Goal: Information Seeking & Learning: Check status

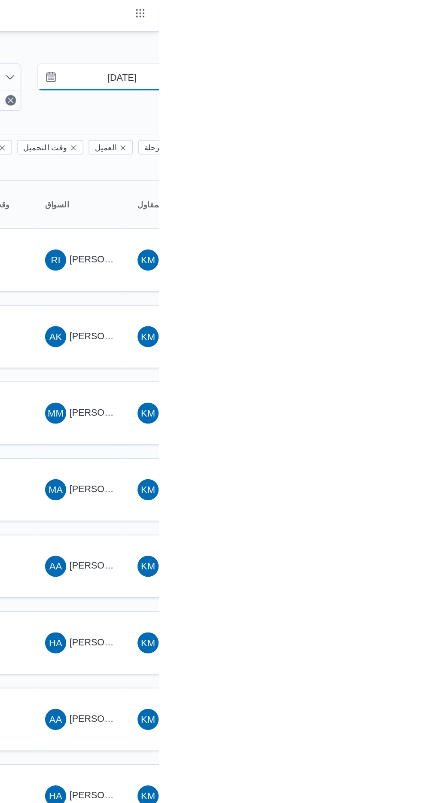
click at [392, 53] on input "[DATE]" at bounding box center [390, 50] width 97 height 17
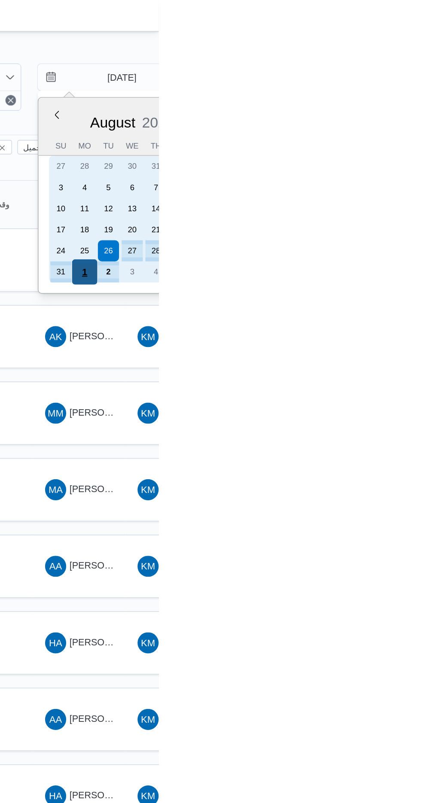
click at [372, 174] on div "1" at bounding box center [373, 177] width 16 height 16
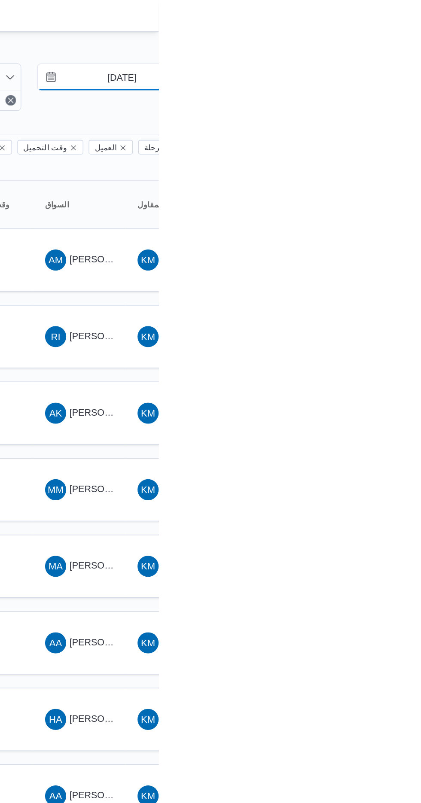
click at [383, 51] on input "[DATE]" at bounding box center [390, 50] width 97 height 17
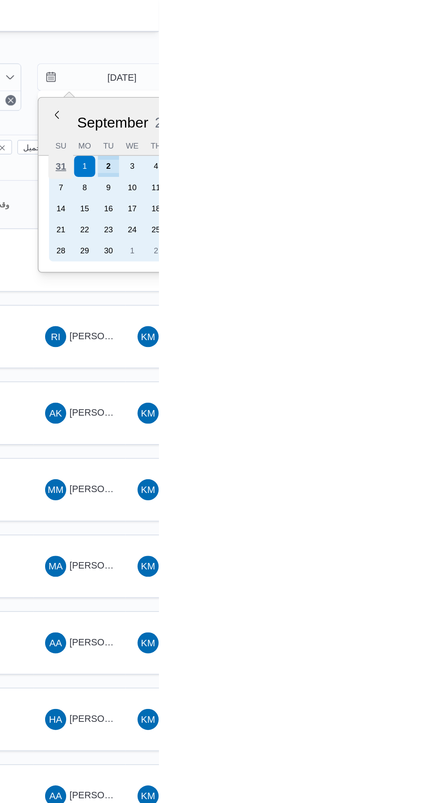
click at [357, 106] on div "31" at bounding box center [357, 108] width 16 height 16
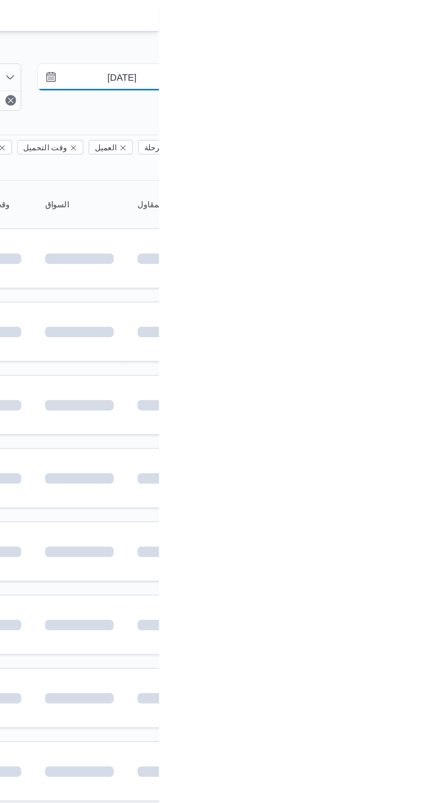
click at [386, 48] on input "[DATE]" at bounding box center [390, 50] width 97 height 17
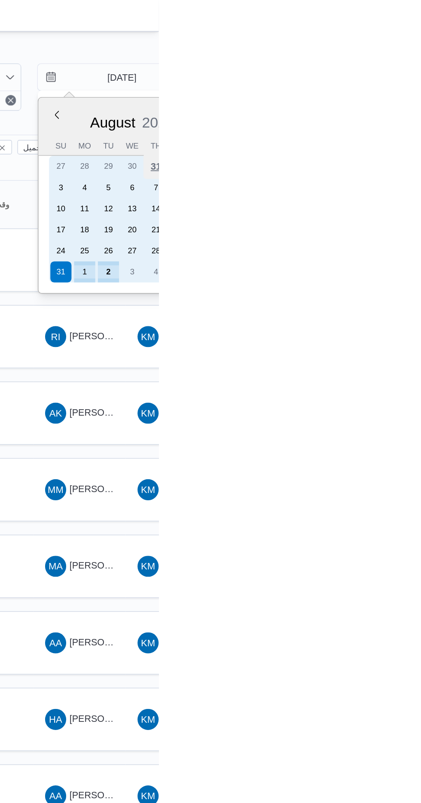
click at [418, 106] on div "31" at bounding box center [419, 108] width 16 height 16
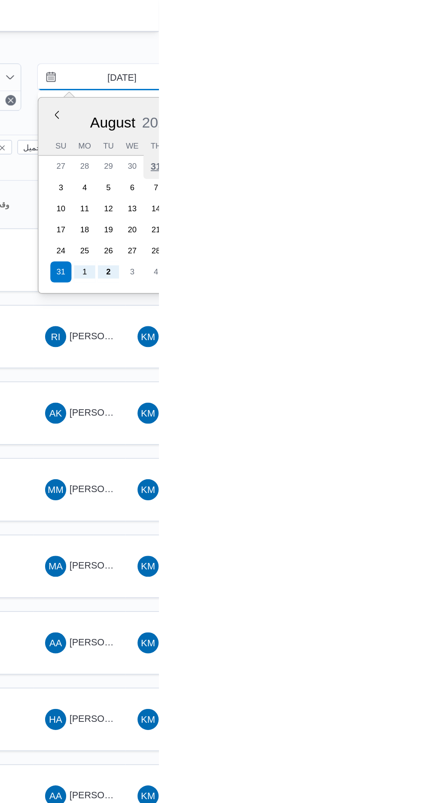
type input "[DATE]"
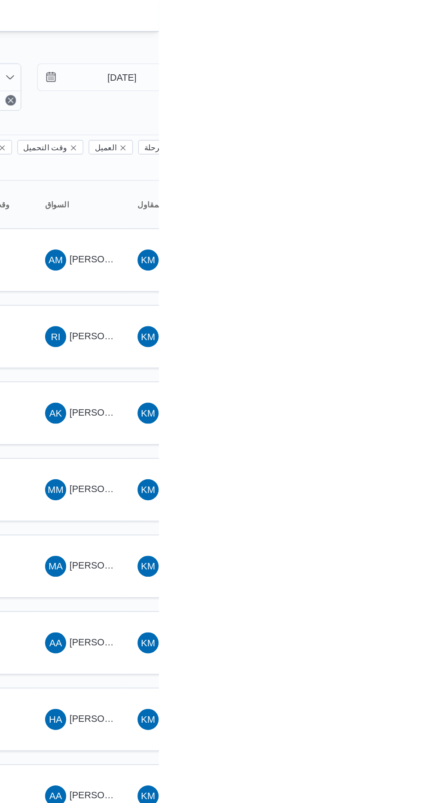
type input "[DATE]"
click at [375, 262] on span "SA [PERSON_NAME]" at bounding box center [369, 269] width 45 height 14
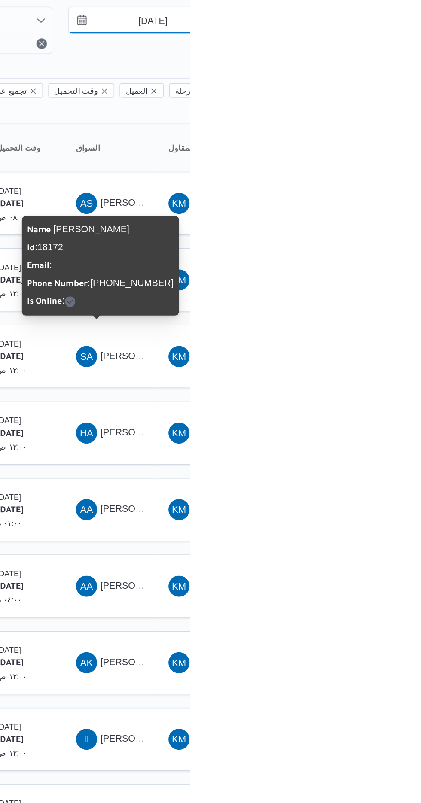
click at [386, 47] on input "[DATE]" at bounding box center [390, 50] width 97 height 17
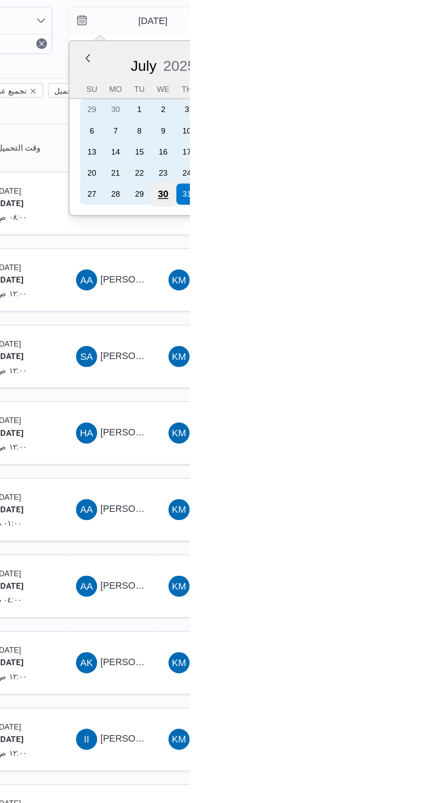
click at [403, 162] on div "30" at bounding box center [403, 163] width 16 height 16
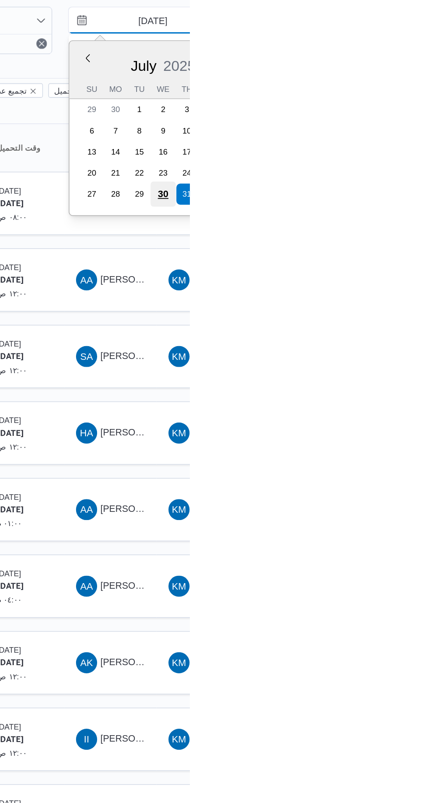
type input "[DATE]"
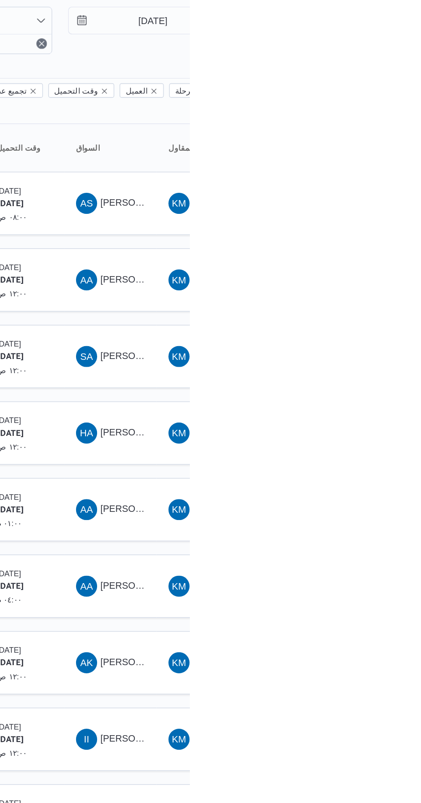
type input "[DATE]"
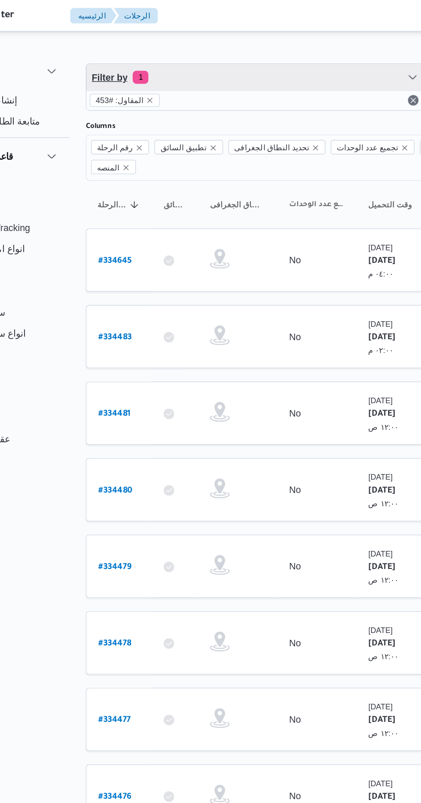
click at [150, 43] on span "Filter by 1" at bounding box center [221, 50] width 219 height 17
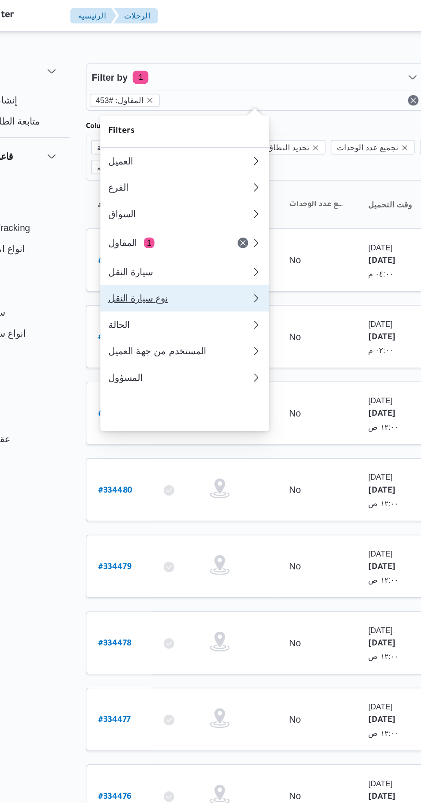
click at [142, 198] on div "نوع سيارة النقل" at bounding box center [172, 194] width 93 height 7
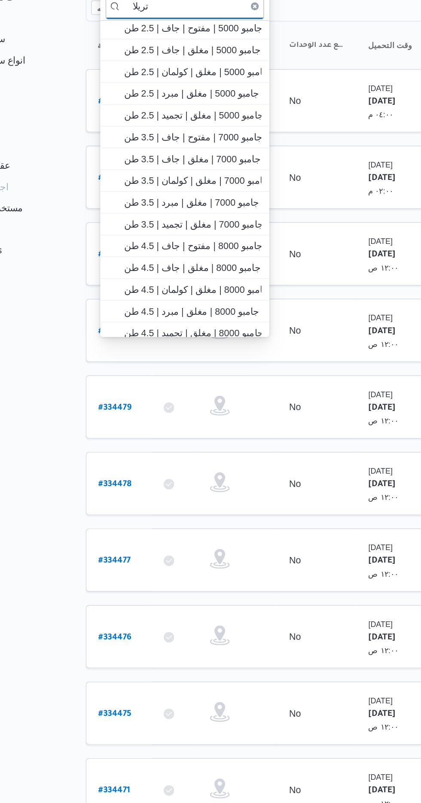
scroll to position [145, 0]
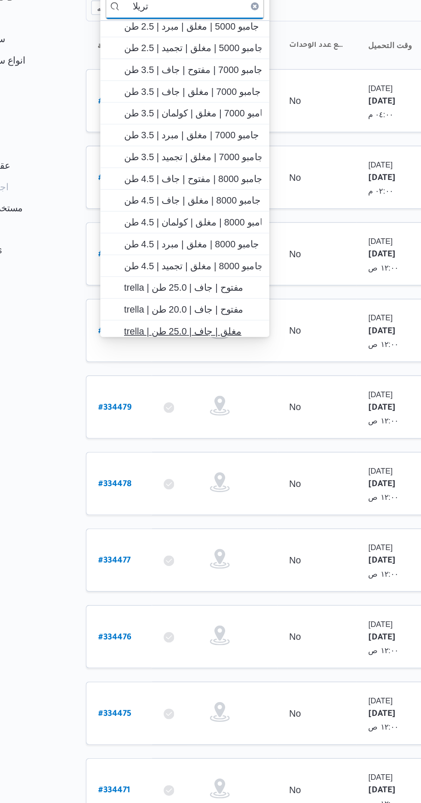
type input "تريلا"
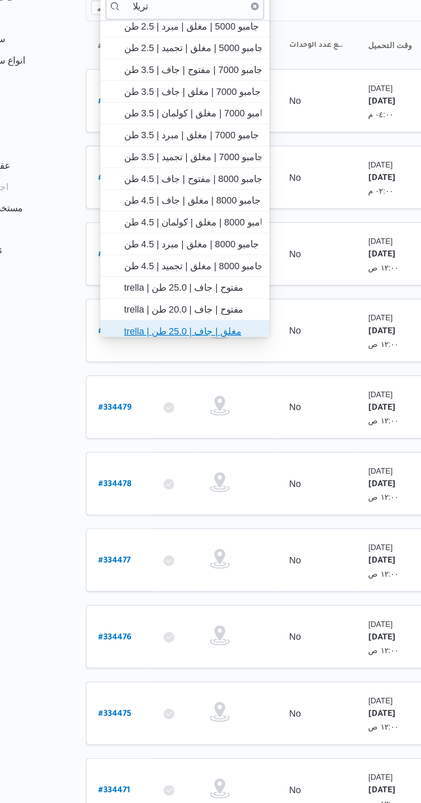
click at [153, 314] on span "trella | مغلق | جاف | 25.0 طن" at bounding box center [181, 319] width 89 height 10
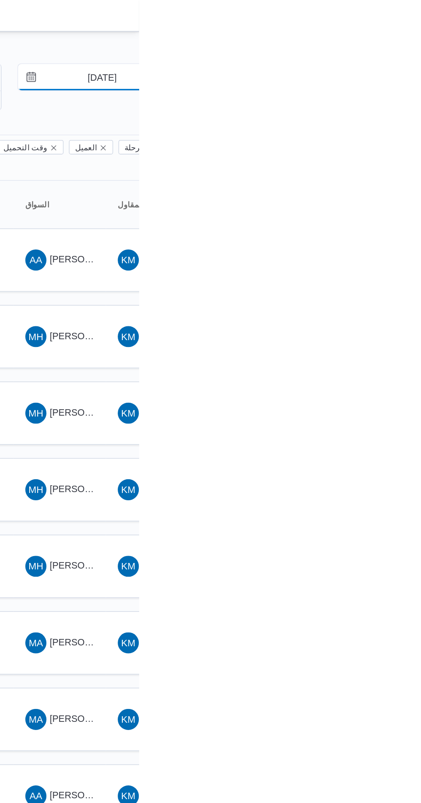
click at [382, 46] on input "[DATE]" at bounding box center [390, 50] width 97 height 17
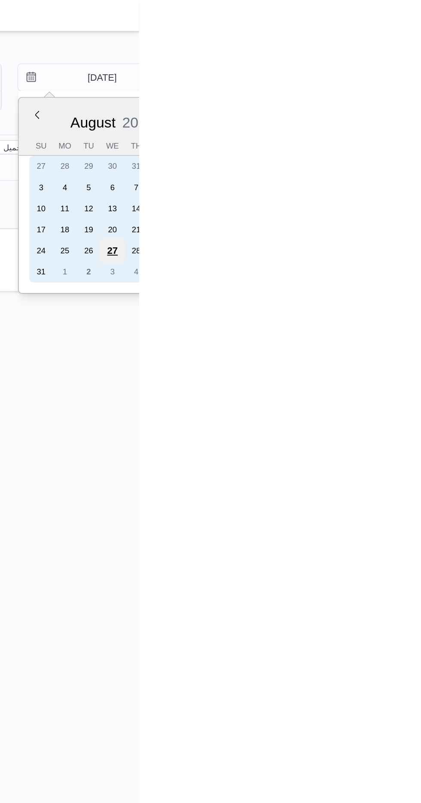
click at [403, 162] on div "27" at bounding box center [403, 163] width 16 height 16
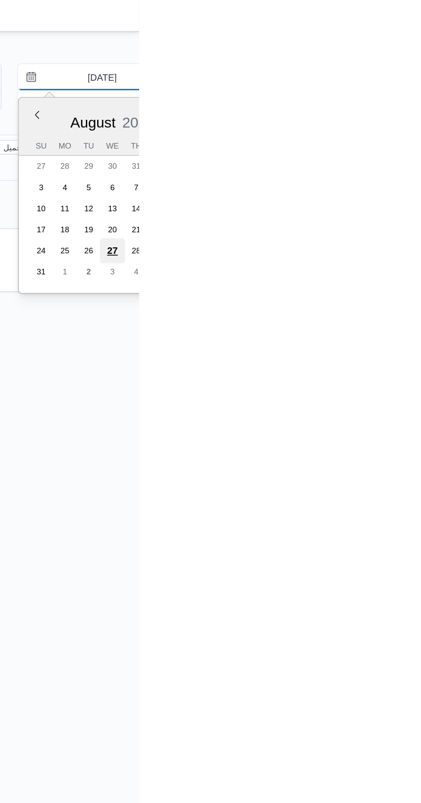
type input "[DATE]"
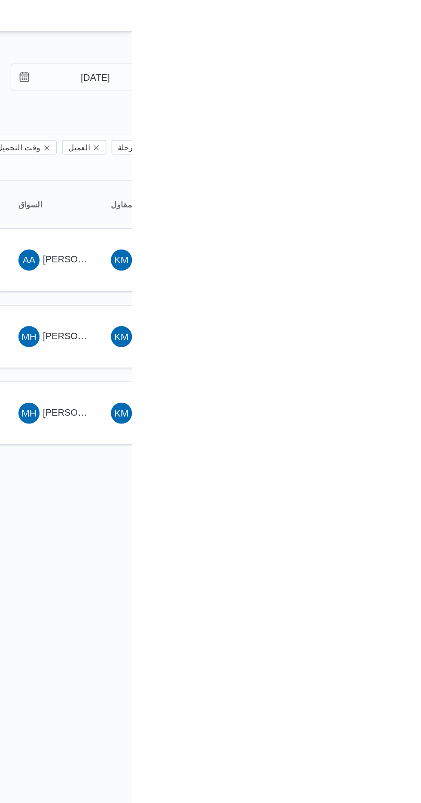
type input "[DATE]"
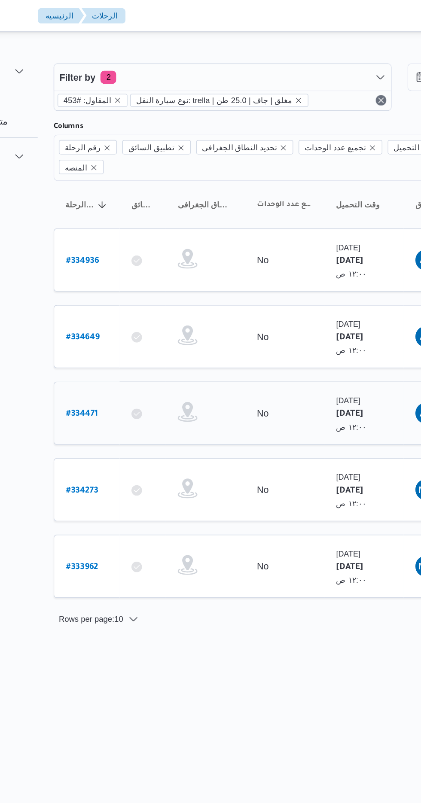
click at [122, 263] on link "# 334471" at bounding box center [130, 269] width 21 height 12
click at [130, 263] on link "# 334471" at bounding box center [130, 269] width 21 height 12
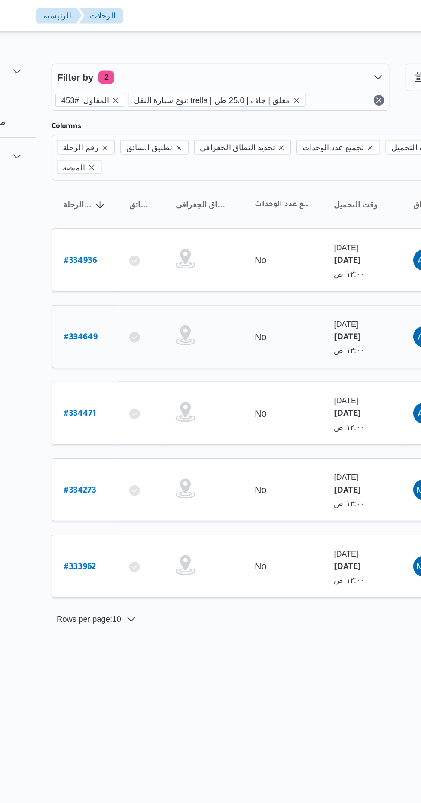
click at [128, 217] on b "# 334649" at bounding box center [131, 220] width 22 height 6
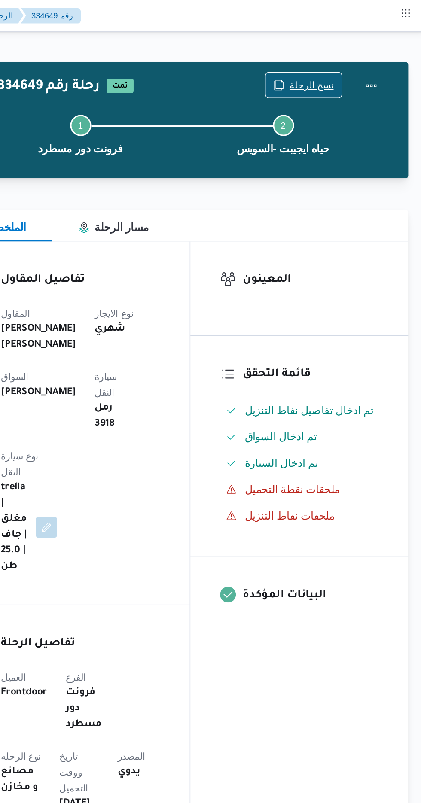
click at [351, 53] on span "نسخ الرحلة" at bounding box center [347, 55] width 29 height 10
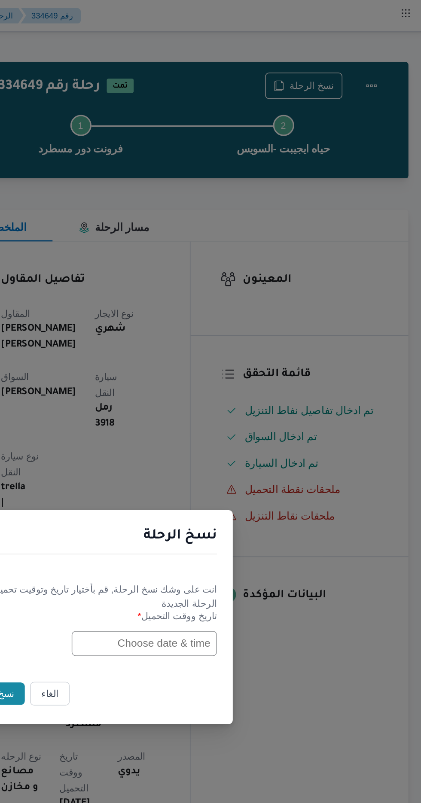
click at [232, 420] on input "text" at bounding box center [239, 418] width 94 height 16
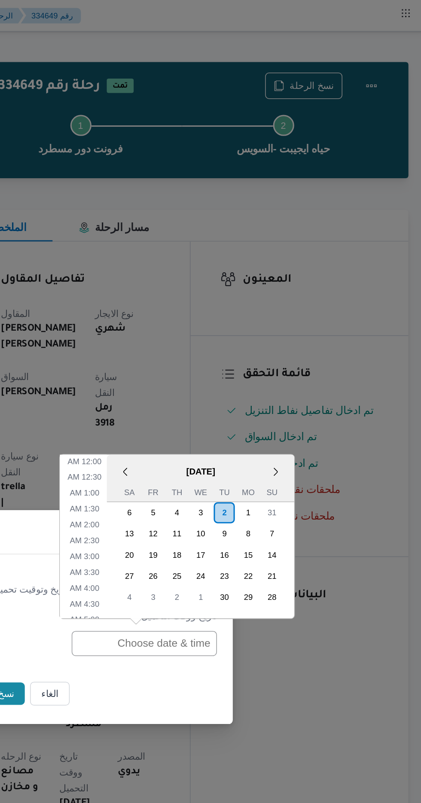
scroll to position [389, 0]
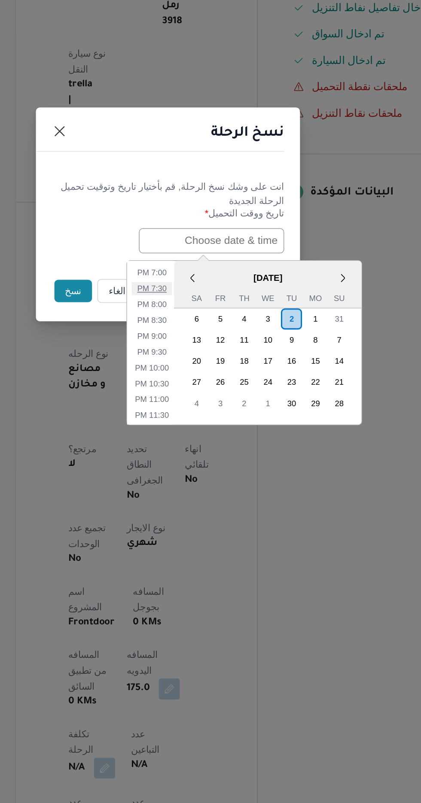
click at [198, 447] on li "7:30 PM" at bounding box center [200, 449] width 26 height 9
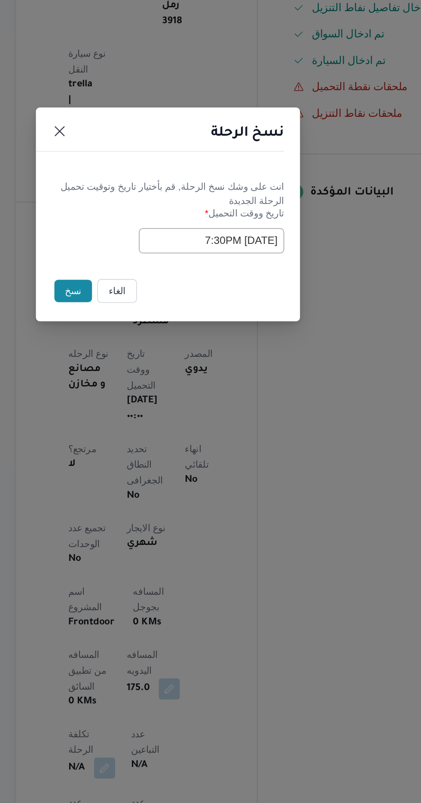
click at [214, 416] on input "[DATE] 7:30PM" at bounding box center [239, 418] width 94 height 16
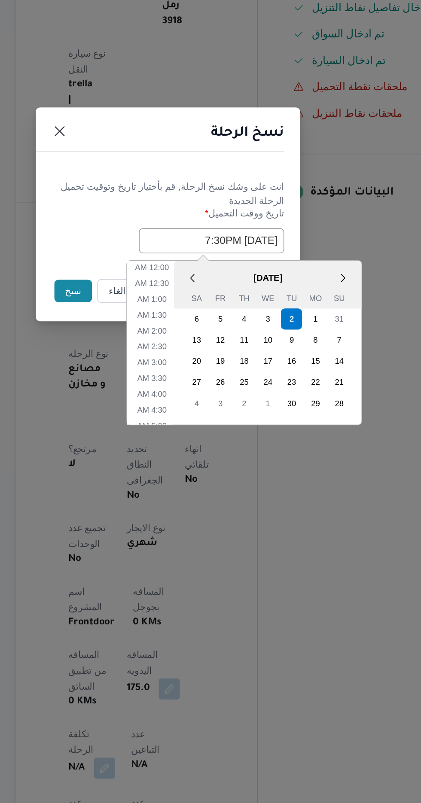
scroll to position [353, 0]
click at [194, 432] on li "5:00 PM" at bounding box center [200, 433] width 26 height 9
type input "[DATE] 5:00PM"
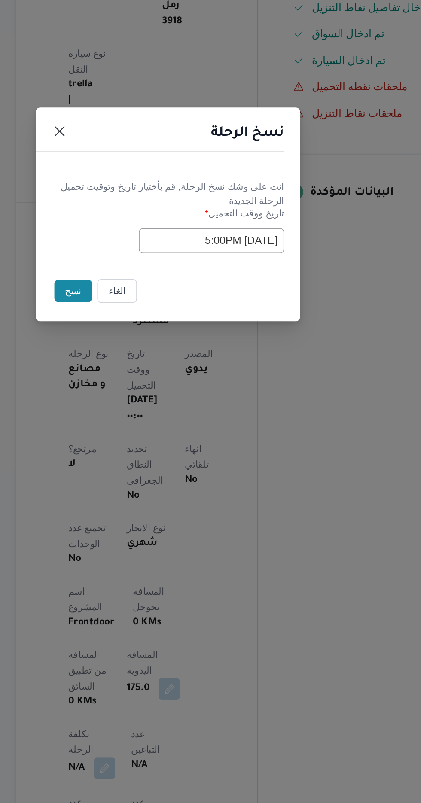
click at [146, 449] on button "نسخ" at bounding box center [149, 451] width 24 height 15
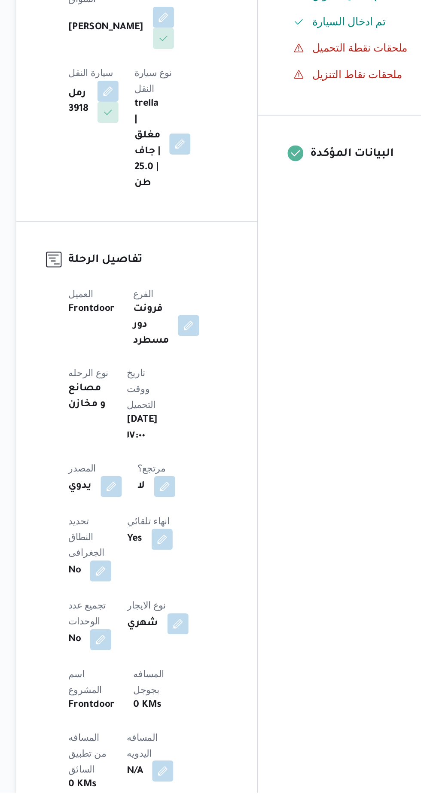
click at [200, 782] on button "button" at bounding box center [207, 789] width 14 height 14
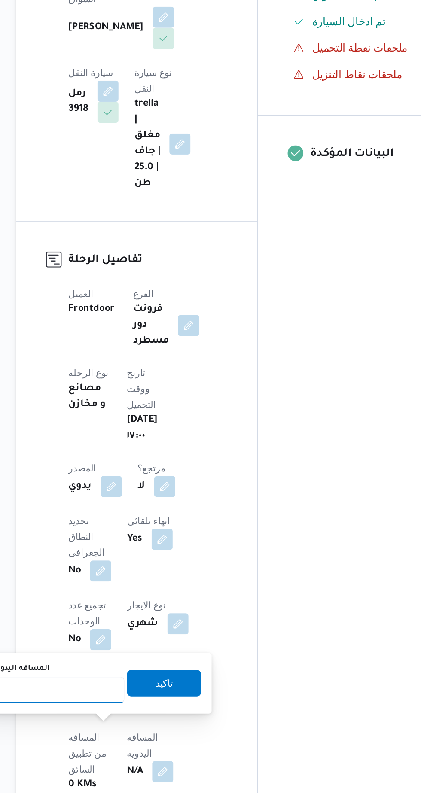
click at [133, 737] on input "المسافه اليدويه" at bounding box center [139, 735] width 85 height 17
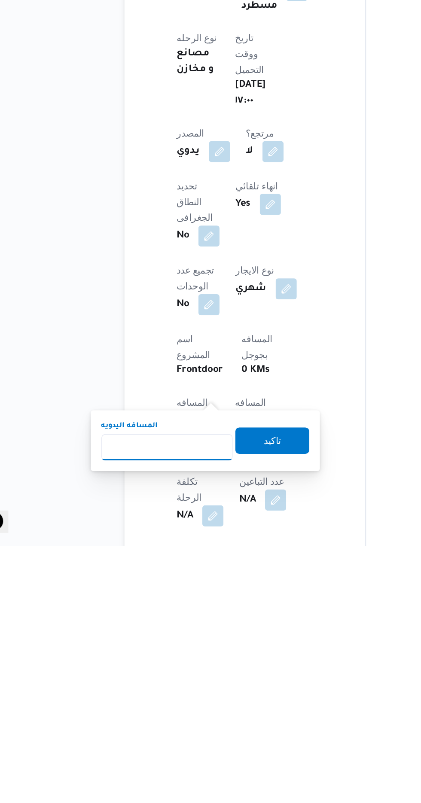
scroll to position [85, 0]
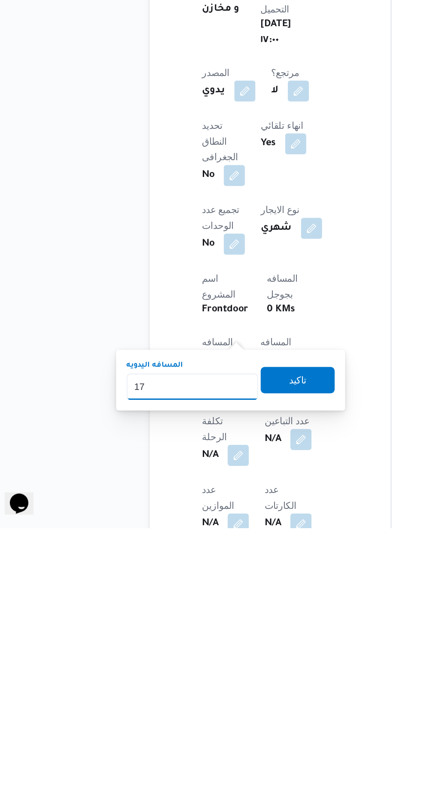
type input "175"
click at [210, 707] on span "تاكيد" at bounding box center [208, 706] width 48 height 17
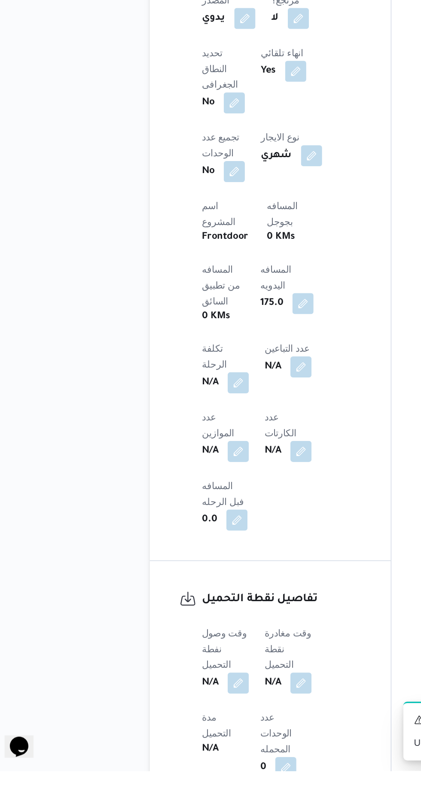
scroll to position [290, 0]
click at [163, 739] on button "button" at bounding box center [169, 746] width 14 height 14
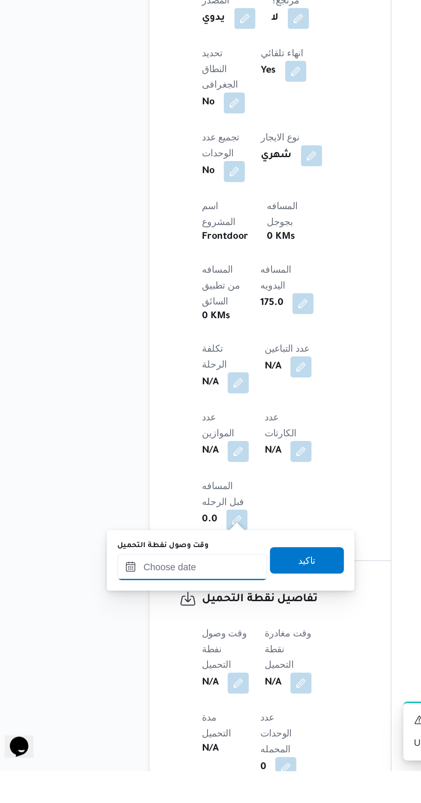
click at [118, 670] on input "وقت وصول نفطة التحميل" at bounding box center [139, 670] width 97 height 17
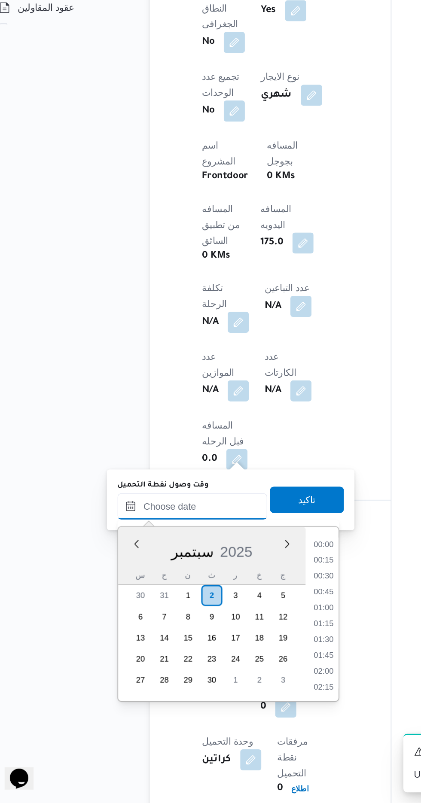
scroll to position [891, 0]
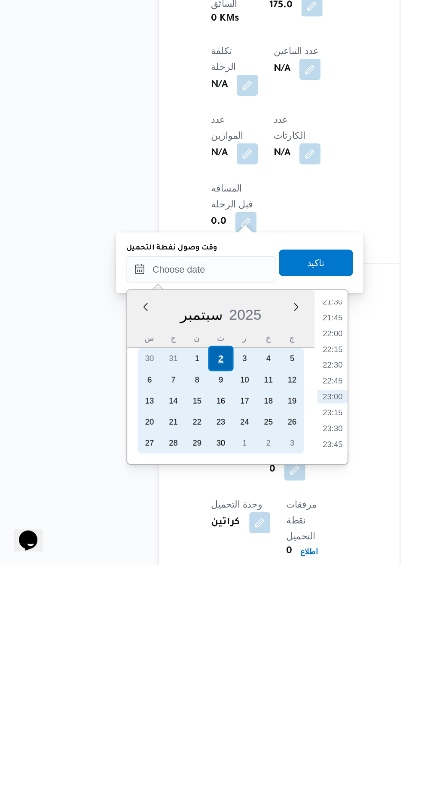
click at [151, 667] on div "2" at bounding box center [151, 668] width 16 height 16
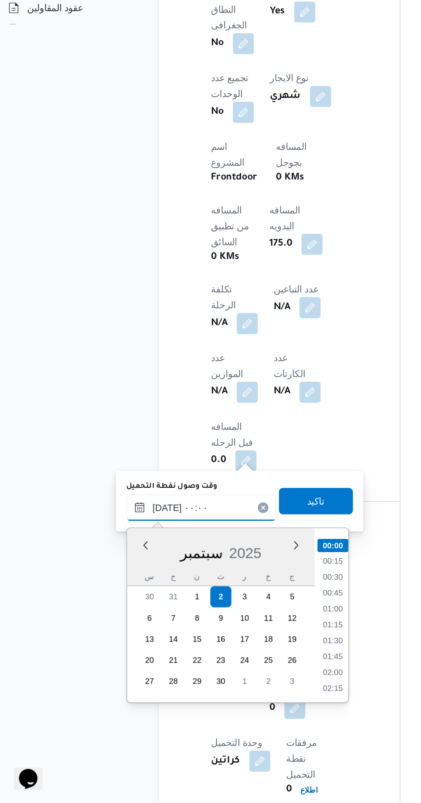
click at [100, 616] on input "[DATE] ٠٠:٠٠" at bounding box center [139, 610] width 97 height 17
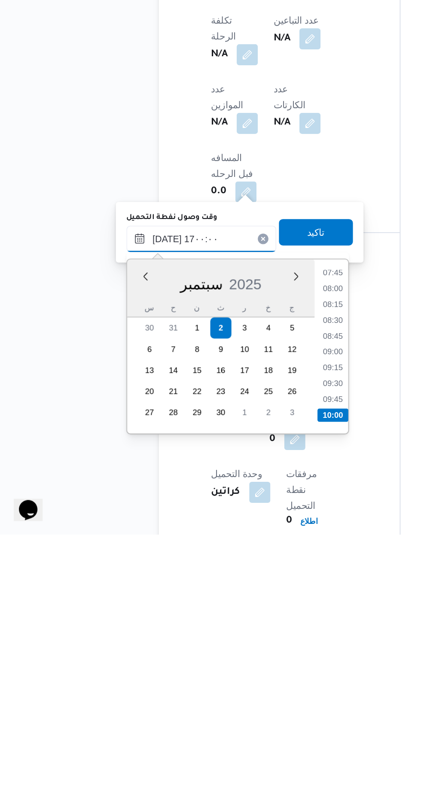
scroll to position [611, 0]
click at [219, 725] on li "17:00" at bounding box center [225, 725] width 20 height 9
type input "[DATE] ١٧:٠٠"
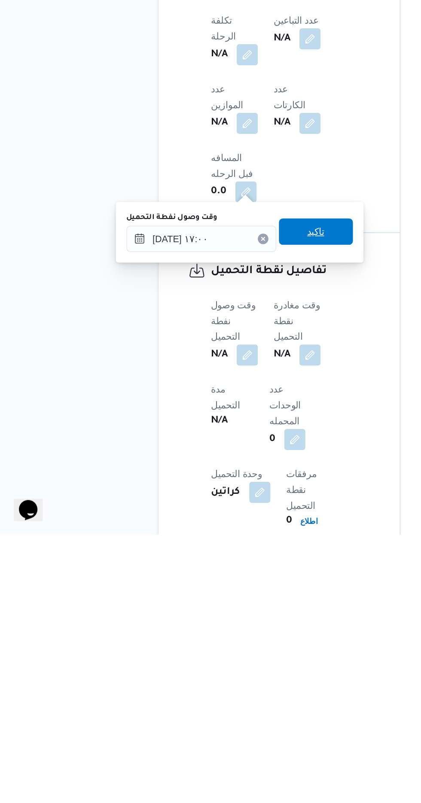
click at [216, 606] on span "تاكيد" at bounding box center [213, 606] width 11 height 10
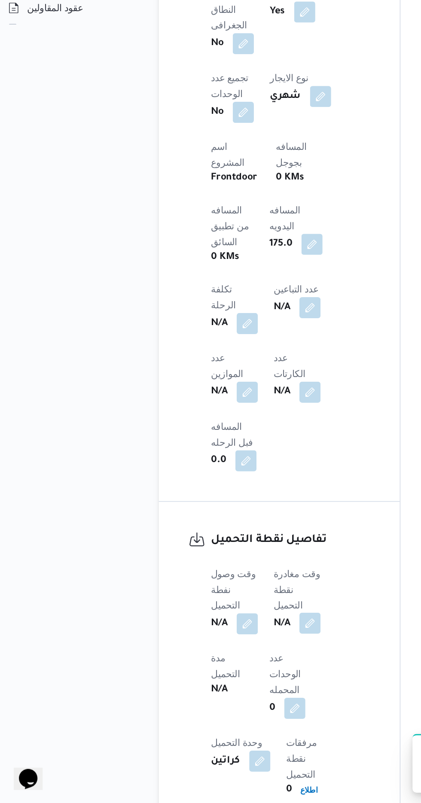
click at [209, 679] on button "button" at bounding box center [210, 686] width 14 height 14
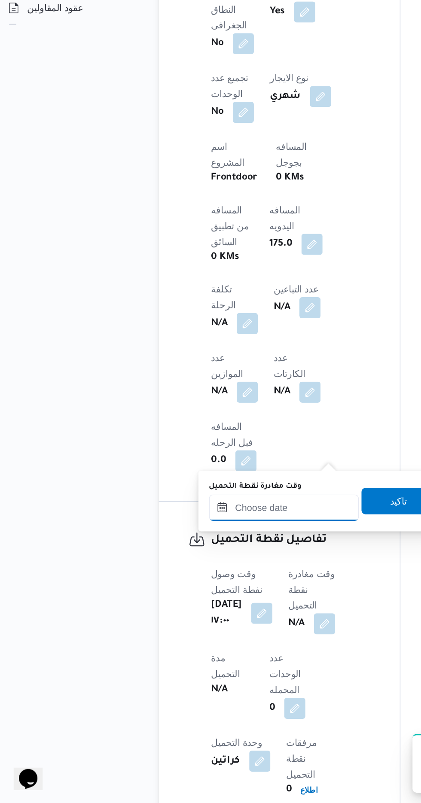
click at [161, 611] on input "وقت مغادرة نقطة التحميل" at bounding box center [192, 610] width 97 height 17
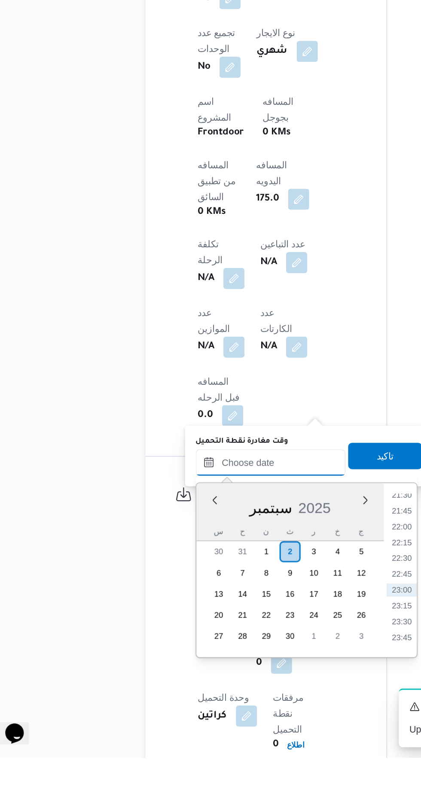
scroll to position [350, 0]
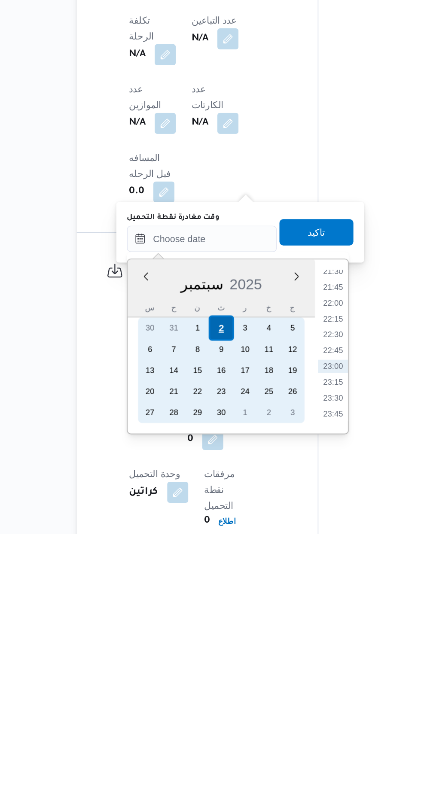
click at [205, 668] on div "2" at bounding box center [205, 669] width 16 height 16
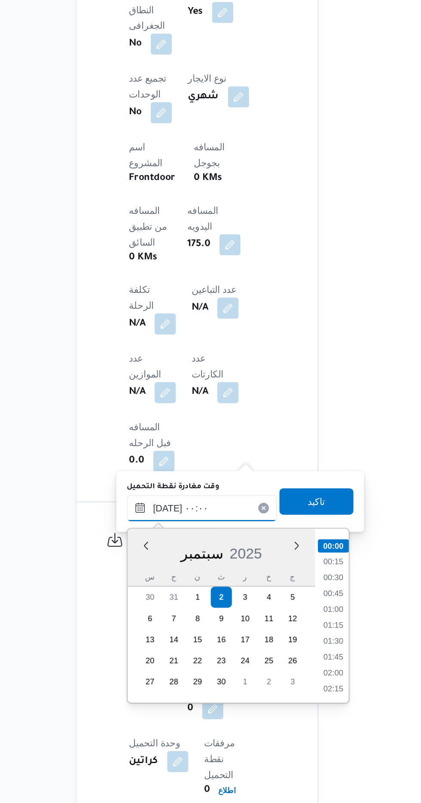
click at [153, 610] on input "[DATE] ٠٠:٠٠" at bounding box center [192, 610] width 97 height 17
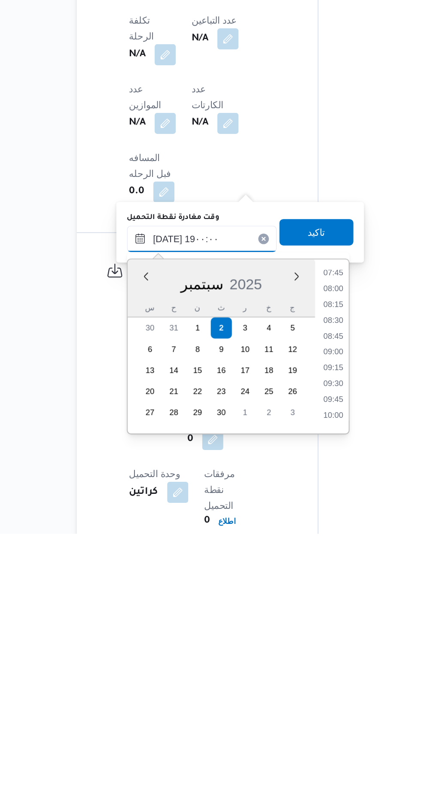
scroll to position [693, 0]
click at [270, 723] on li "19:00" at bounding box center [278, 726] width 20 height 9
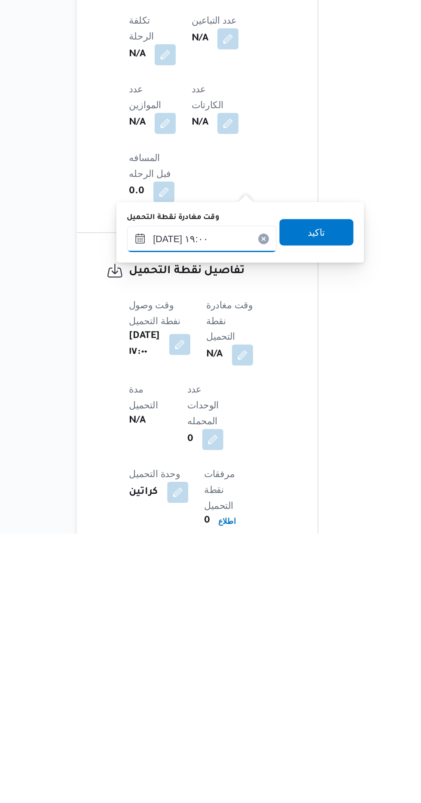
click at [172, 610] on input "[DATE] ١٩:٠٠" at bounding box center [192, 611] width 97 height 17
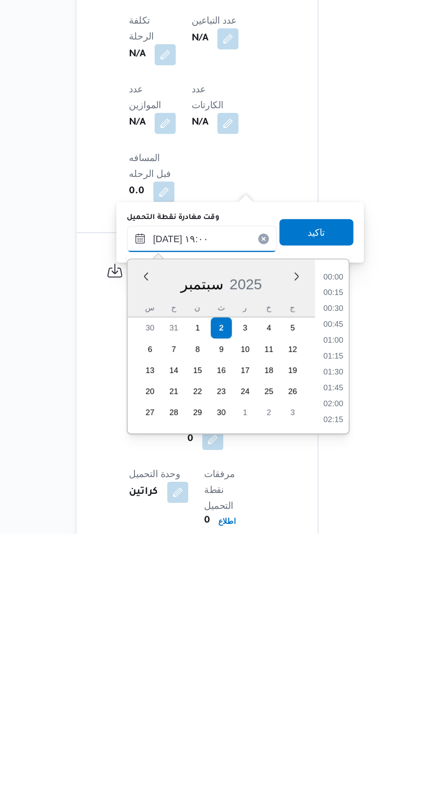
scroll to position [731, 0]
click at [274, 705] on li "19:30" at bounding box center [278, 709] width 20 height 9
type input "[DATE] ١٩:٣٠"
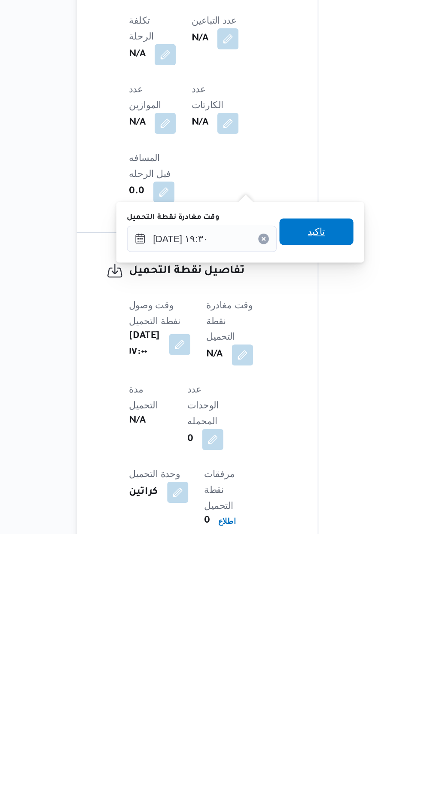
click at [263, 609] on span "تاكيد" at bounding box center [267, 606] width 48 height 17
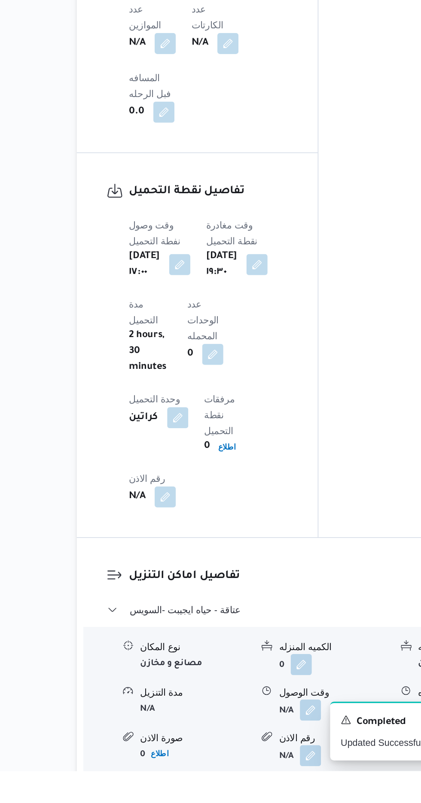
scroll to position [556, 0]
click at [265, 755] on button "button" at bounding box center [264, 762] width 14 height 14
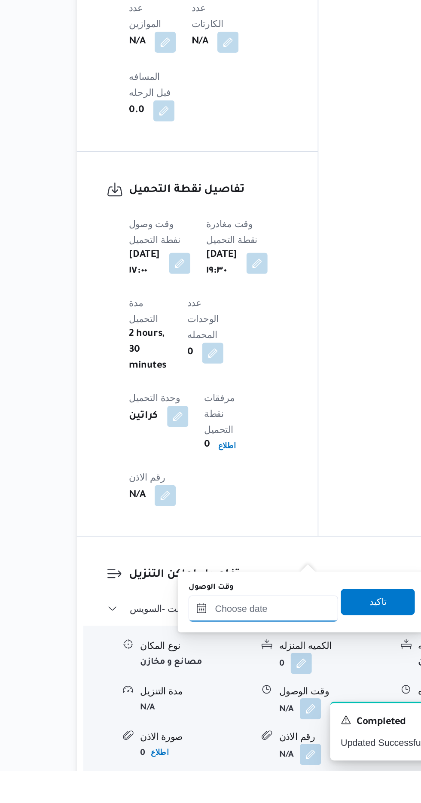
click at [203, 697] on input "وقت الوصول" at bounding box center [232, 697] width 97 height 17
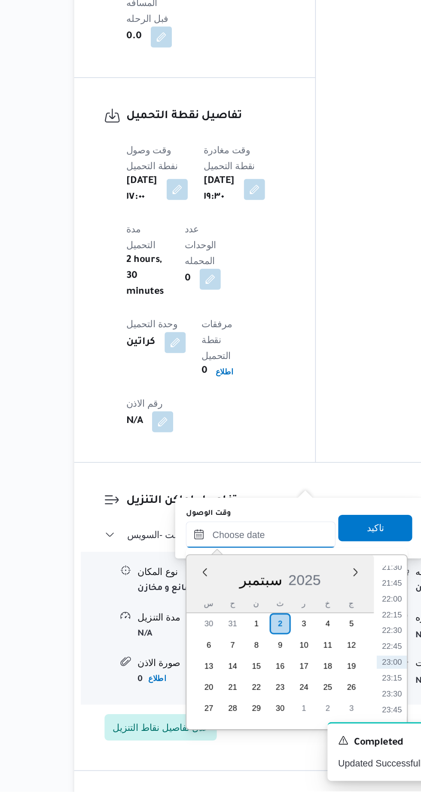
scroll to position [618, 0]
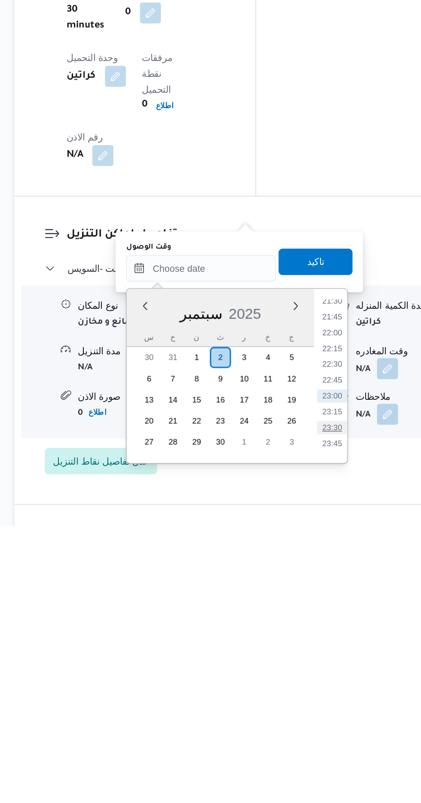
click at [317, 737] on li "23:30" at bounding box center [318, 739] width 20 height 9
type input "[DATE] ٢٣:٣٠"
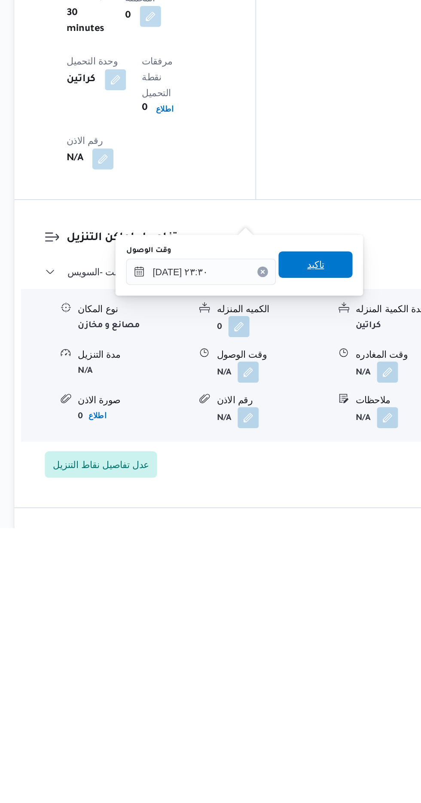
click at [304, 625] on span "تاكيد" at bounding box center [307, 631] width 48 height 17
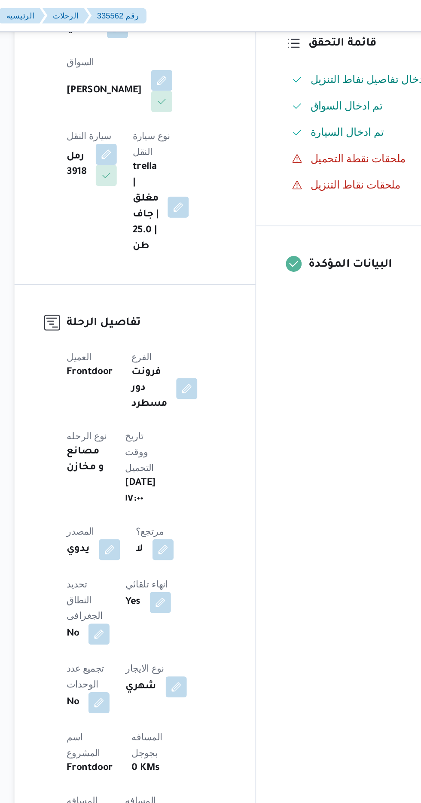
scroll to position [0, 0]
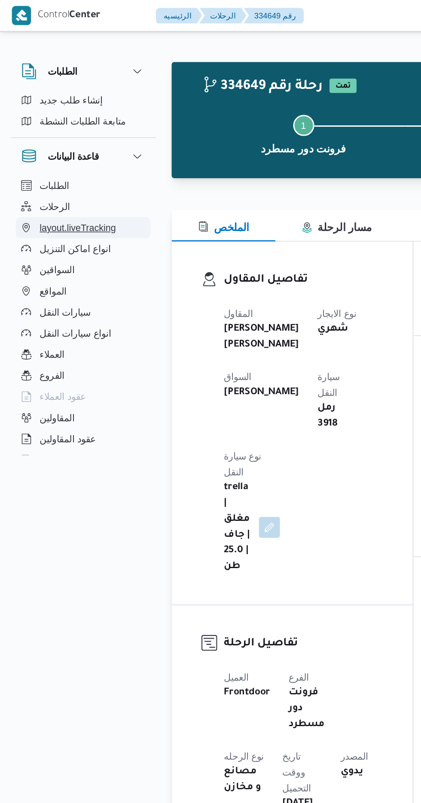
click at [33, 147] on span "layout.liveTracking" at bounding box center [50, 148] width 49 height 10
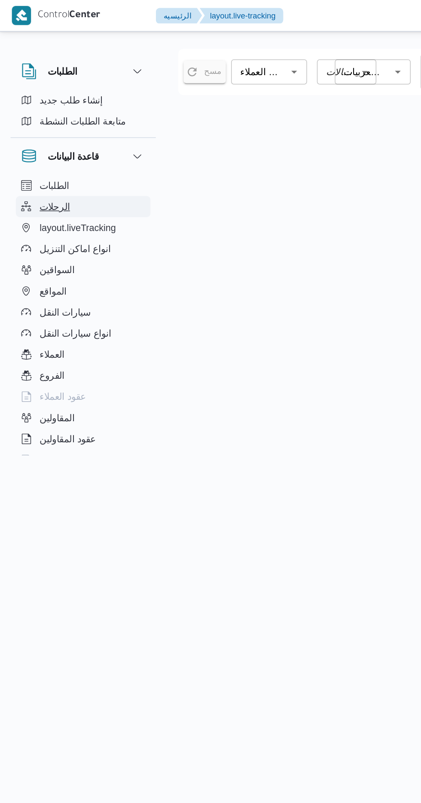
click at [30, 136] on span "الرحلات" at bounding box center [36, 134] width 20 height 10
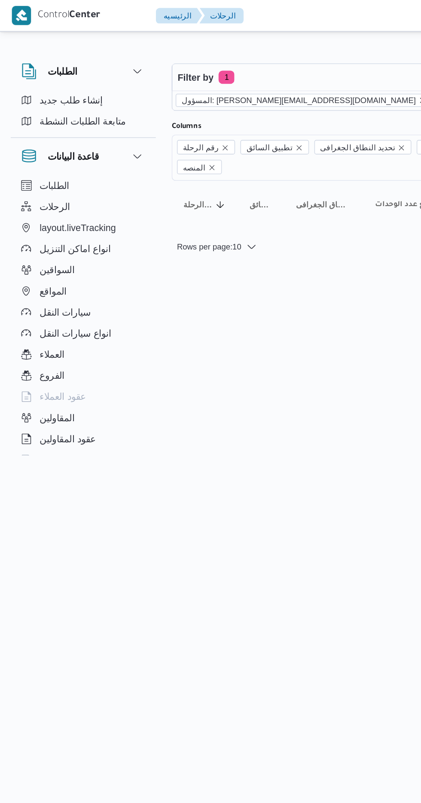
click at [273, 65] on icon "remove selected entity" at bounding box center [274, 65] width 3 height 3
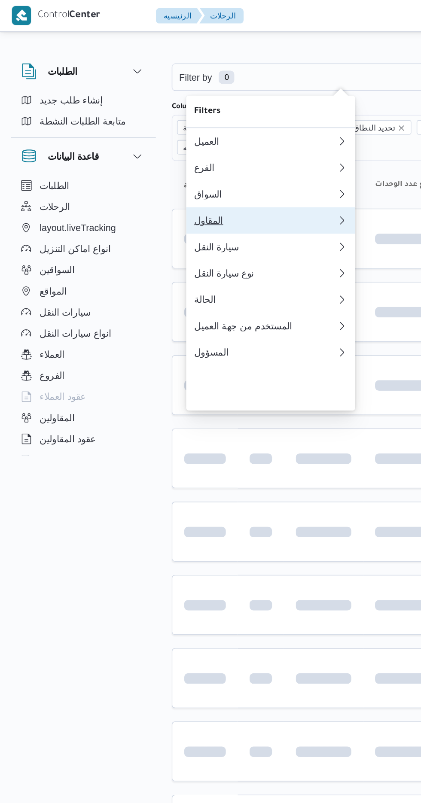
click at [135, 147] on div "المقاول" at bounding box center [172, 143] width 93 height 7
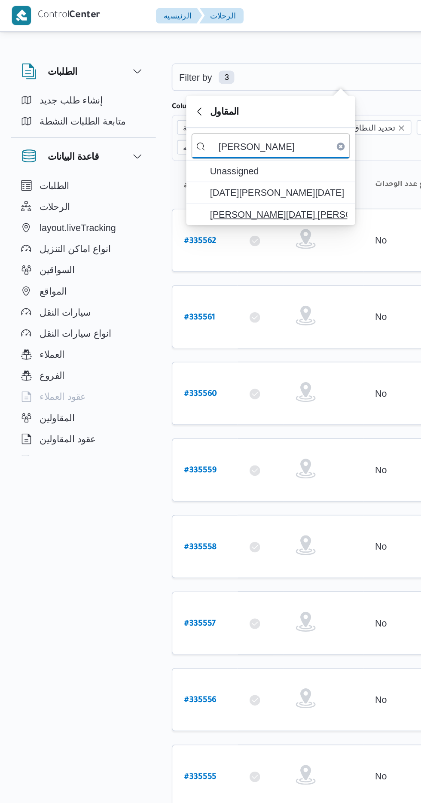
type input "[PERSON_NAME]"
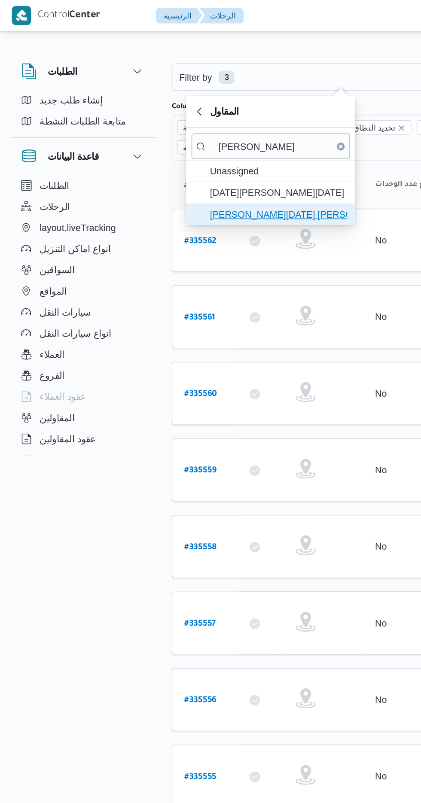
click at [150, 140] on span "[PERSON_NAME][DATE] [PERSON_NAME]" at bounding box center [181, 139] width 89 height 10
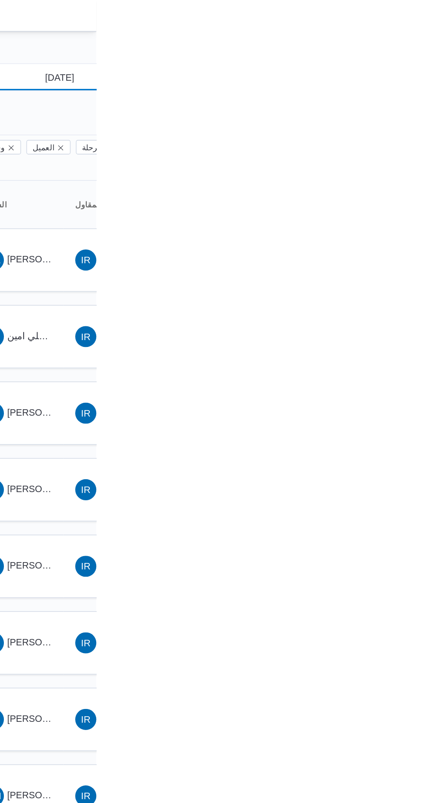
click at [407, 49] on input "[DATE]" at bounding box center [390, 50] width 97 height 17
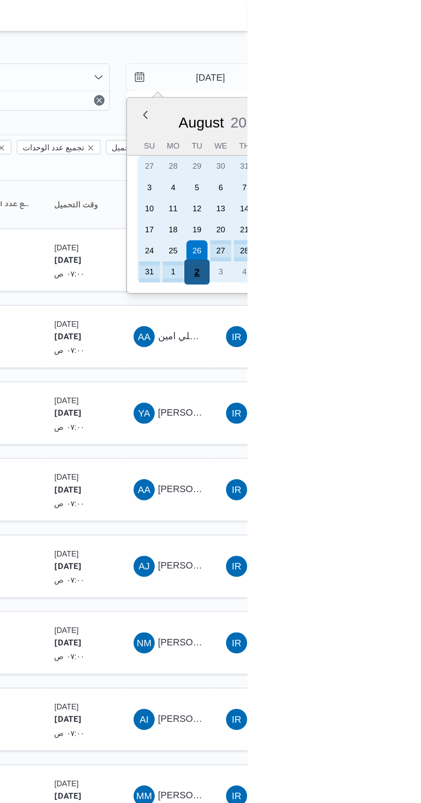
click at [387, 176] on div "2" at bounding box center [388, 177] width 16 height 16
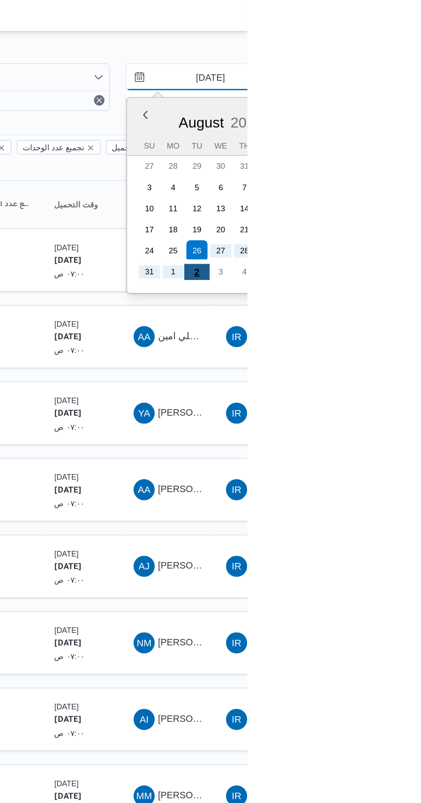
type input "[DATE]"
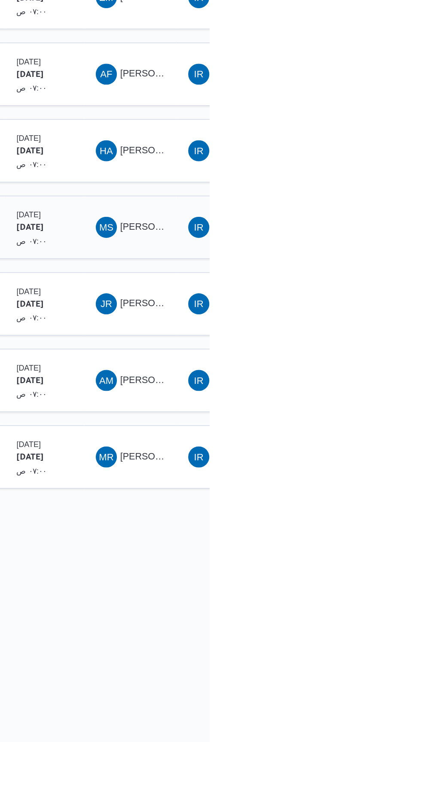
click at [382, 464] on span "[PERSON_NAME] [PERSON_NAME]" at bounding box center [413, 467] width 100 height 7
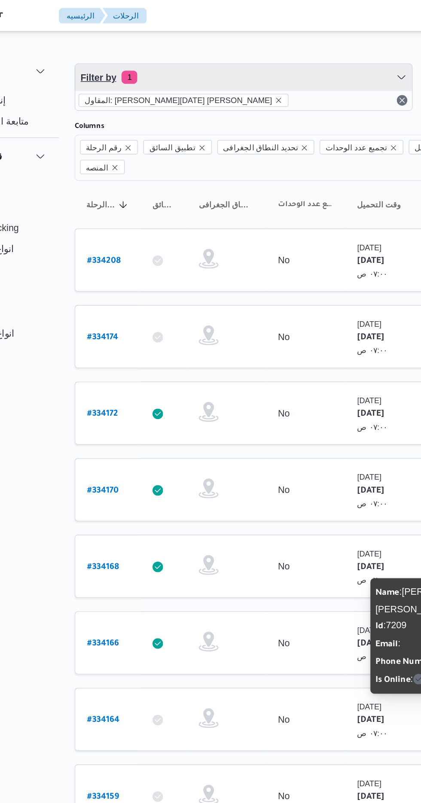
click at [261, 45] on span "Filter by 1" at bounding box center [221, 50] width 219 height 17
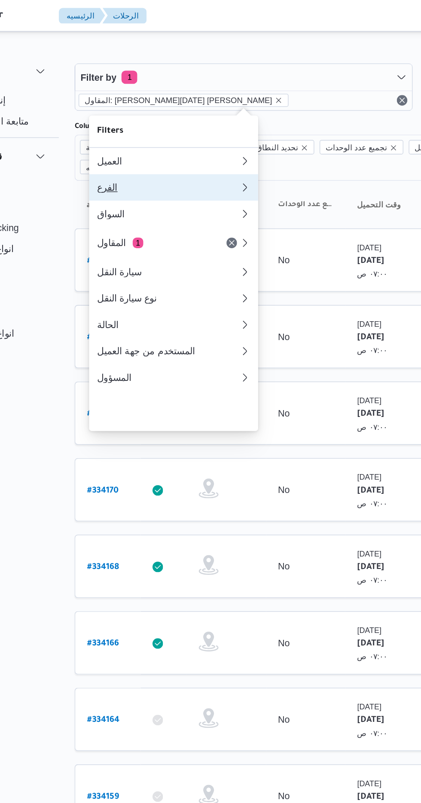
click at [134, 125] on div "الفرع" at bounding box center [172, 122] width 93 height 7
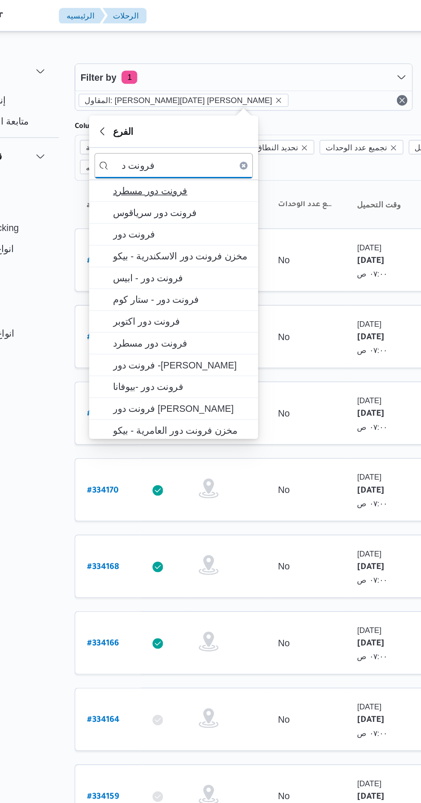
type input "فرونت د"
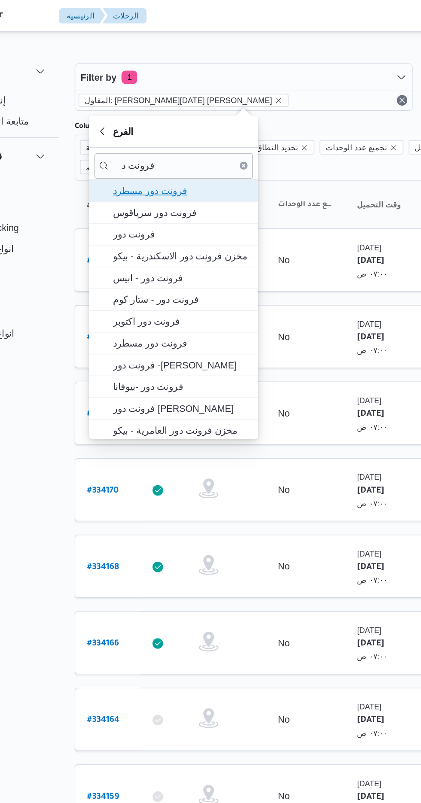
click at [191, 119] on span "فرونت دور مسطرد" at bounding box center [181, 124] width 89 height 10
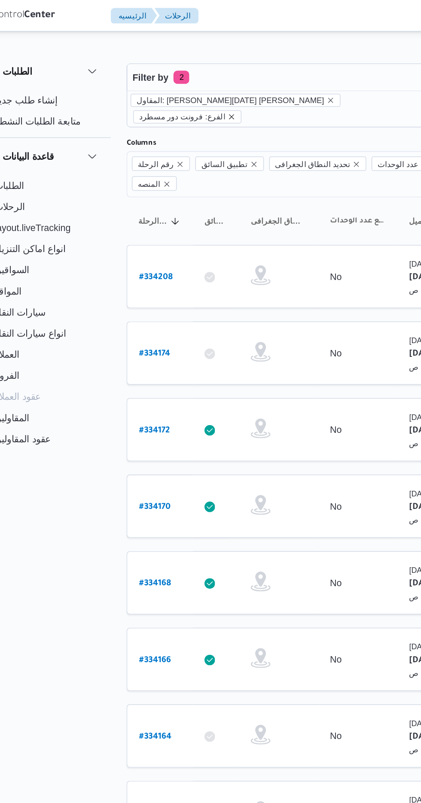
click at [182, 73] on icon "remove selected entity" at bounding box center [179, 75] width 5 height 5
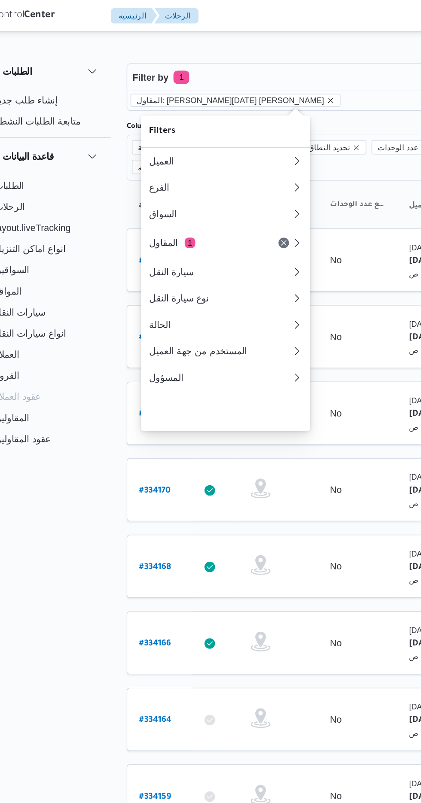
click at [243, 65] on icon "remove selected entity" at bounding box center [244, 65] width 3 height 3
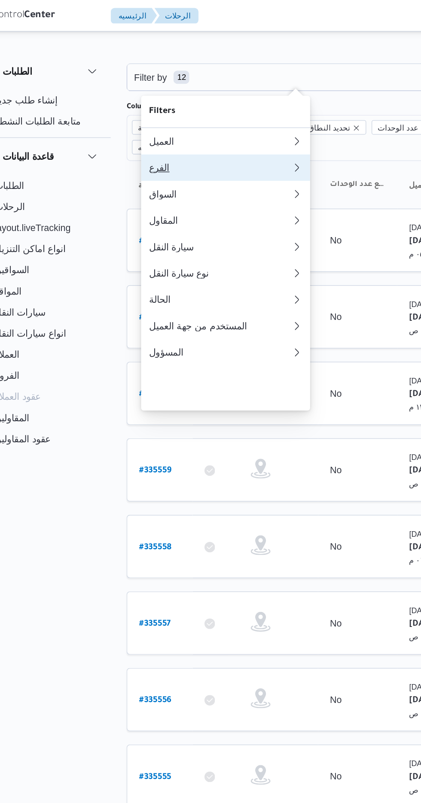
click at [188, 112] on div "الفرع" at bounding box center [170, 109] width 89 height 7
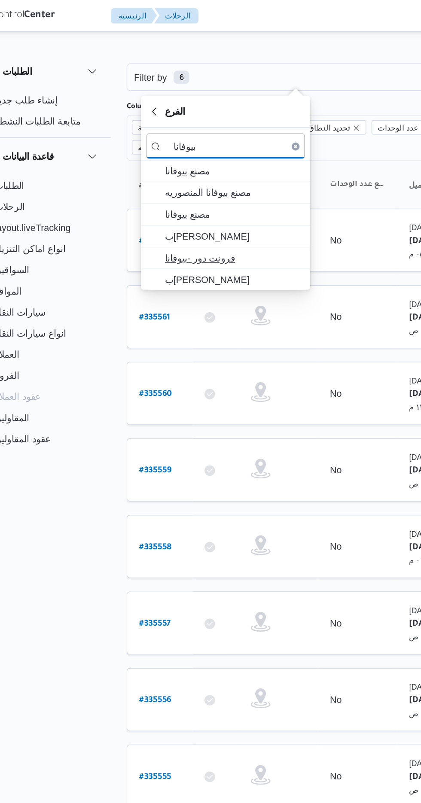
type input "بيوفانا"
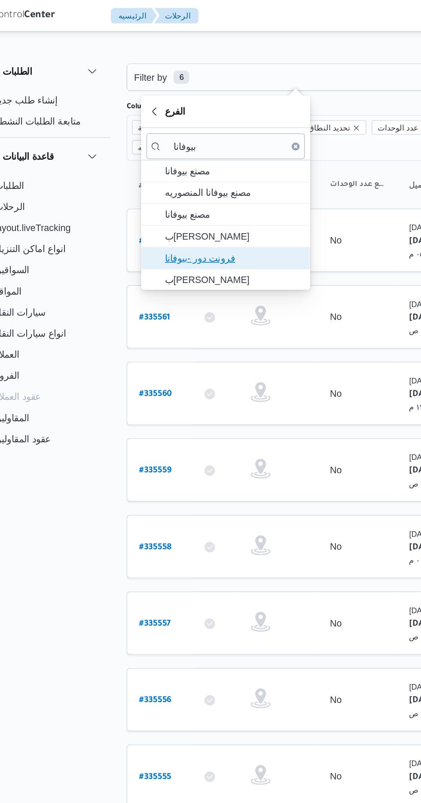
click at [191, 167] on span "فرونت دور -بيوفانا" at bounding box center [181, 168] width 89 height 10
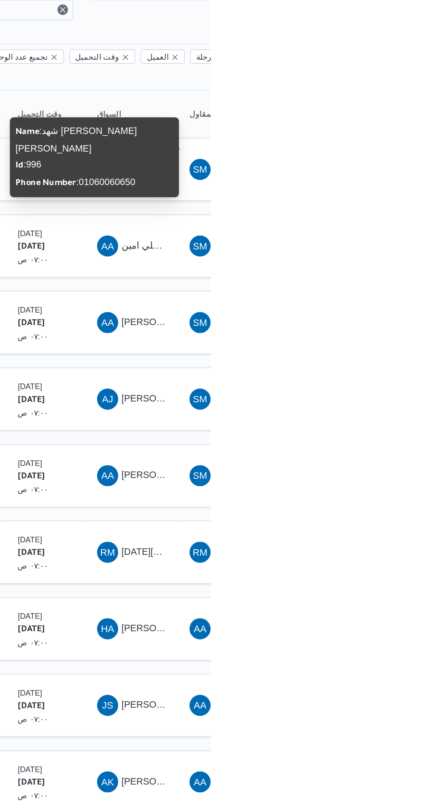
click at [363, 174] on span "Phone Number : [PHONE_NUMBER]" at bounding box center [333, 177] width 78 height 7
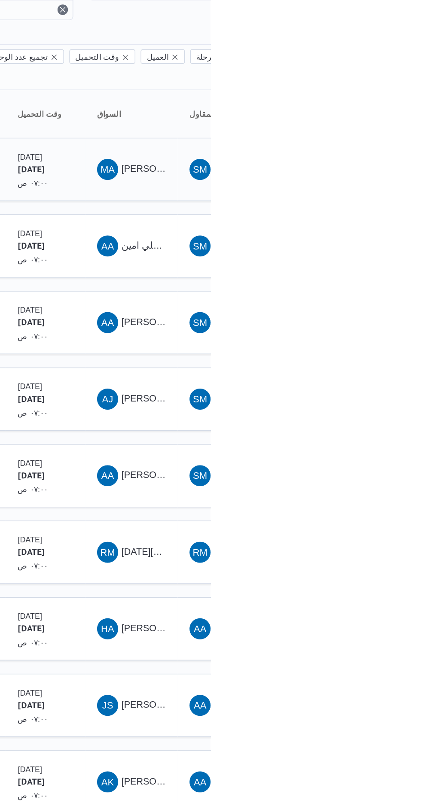
click at [371, 165] on span "[PERSON_NAME]" at bounding box center [387, 168] width 49 height 7
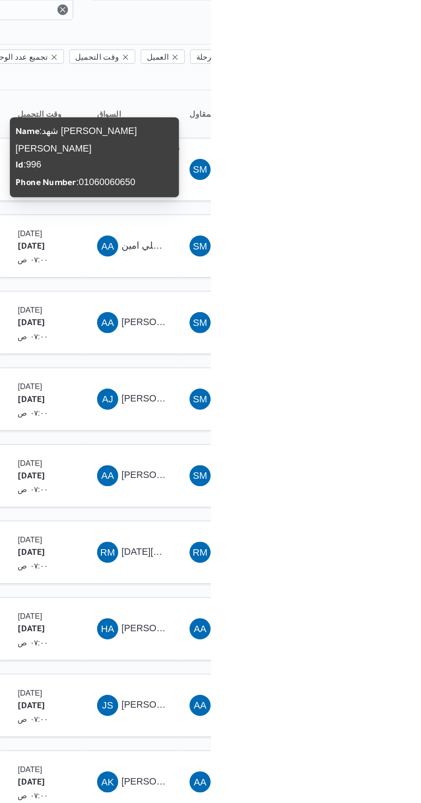
click at [363, 152] on div "Name : شهد [PERSON_NAME] [PERSON_NAME] Id : 996 Phone Number : [PHONE_NUMBER]" at bounding box center [345, 161] width 103 height 45
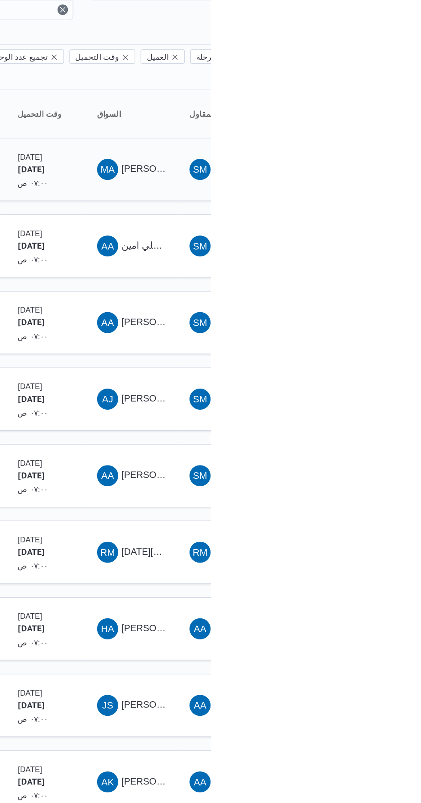
click at [372, 165] on span "[PERSON_NAME]" at bounding box center [387, 168] width 49 height 7
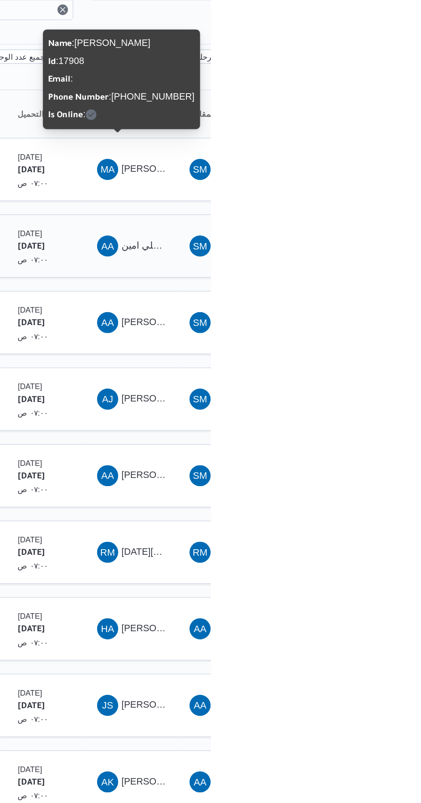
click at [420, 212] on span "SM شهد [PERSON_NAME] [PERSON_NAME]" at bounding box center [429, 219] width 45 height 14
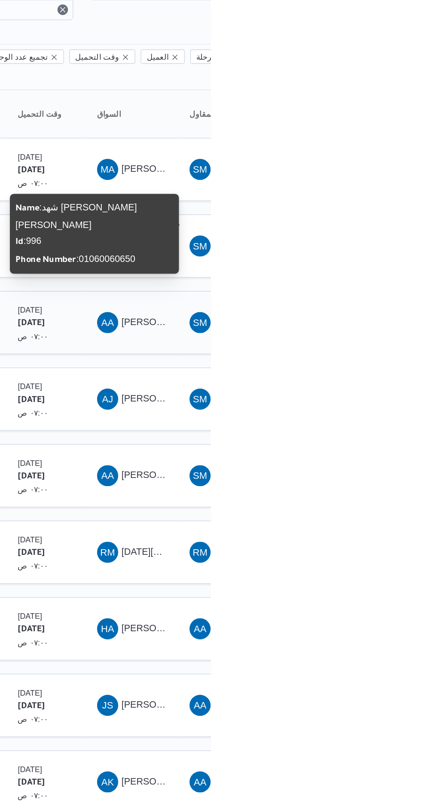
click at [420, 262] on span "SM شهد [PERSON_NAME] [PERSON_NAME]" at bounding box center [429, 269] width 45 height 14
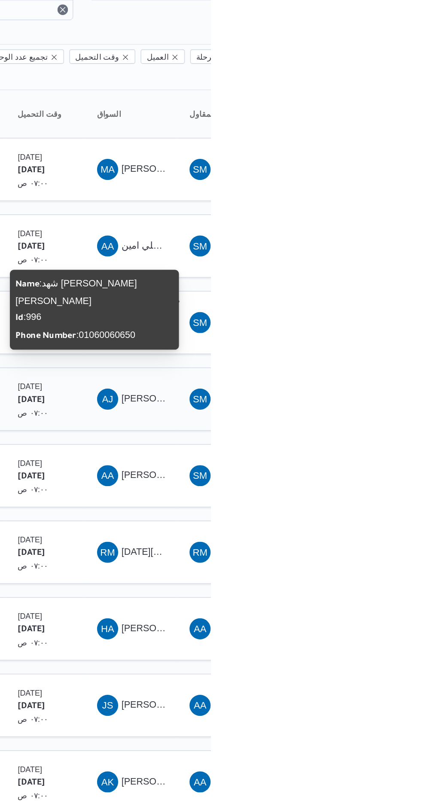
click at [420, 313] on div "SM شهد [PERSON_NAME] [PERSON_NAME]" at bounding box center [430, 318] width 52 height 21
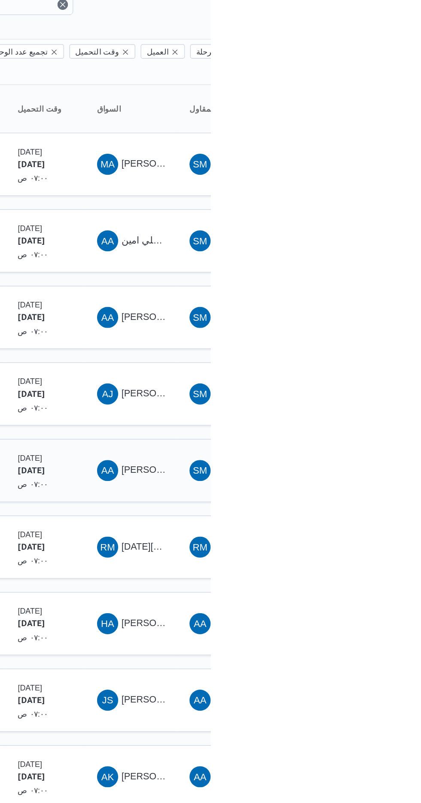
click at [420, 352] on td "المقاول SM شهد [PERSON_NAME] [PERSON_NAME]" at bounding box center [429, 368] width 60 height 41
click at [420, 362] on span "SM شهد [PERSON_NAME] [PERSON_NAME]" at bounding box center [429, 369] width 45 height 14
